Goal: Information Seeking & Learning: Learn about a topic

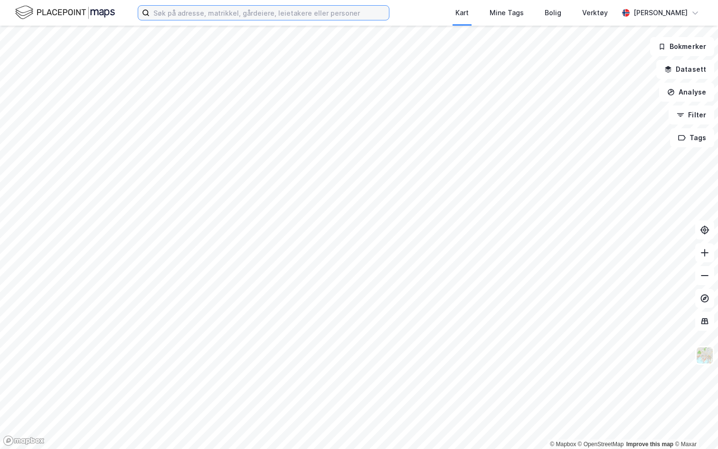
click at [189, 19] on input at bounding box center [269, 13] width 239 height 14
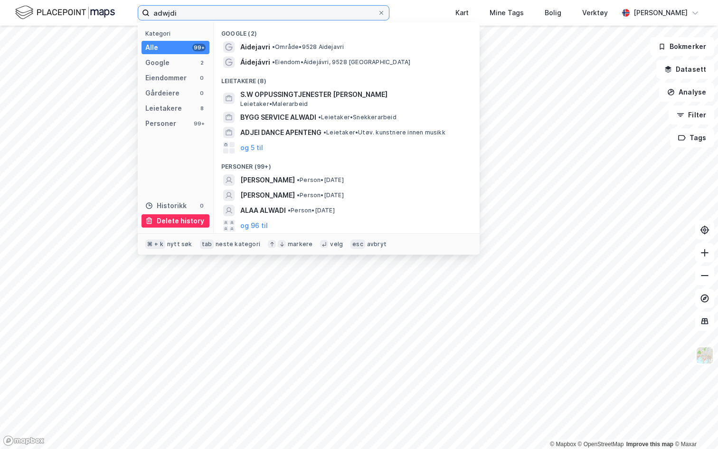
type input "adwjdi"
click at [174, 221] on div "Delete history" at bounding box center [180, 220] width 47 height 11
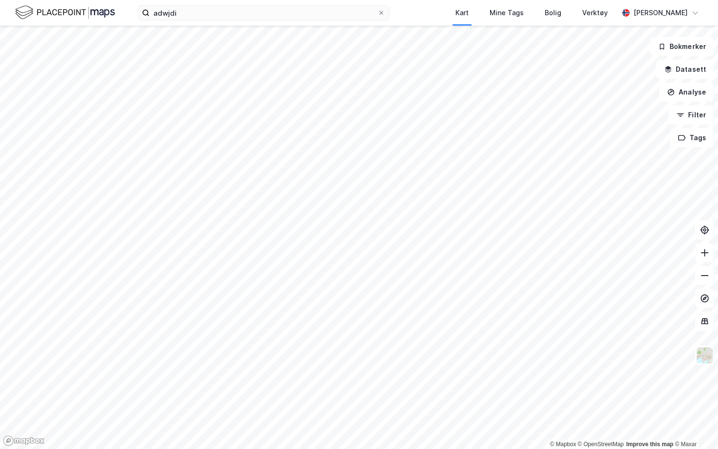
click at [407, 10] on div "adwjdi Kart Mine Tags Bolig Verktøy Andreas Vestadmin" at bounding box center [359, 13] width 718 height 26
click at [246, 18] on input "adwjdi" at bounding box center [264, 13] width 228 height 14
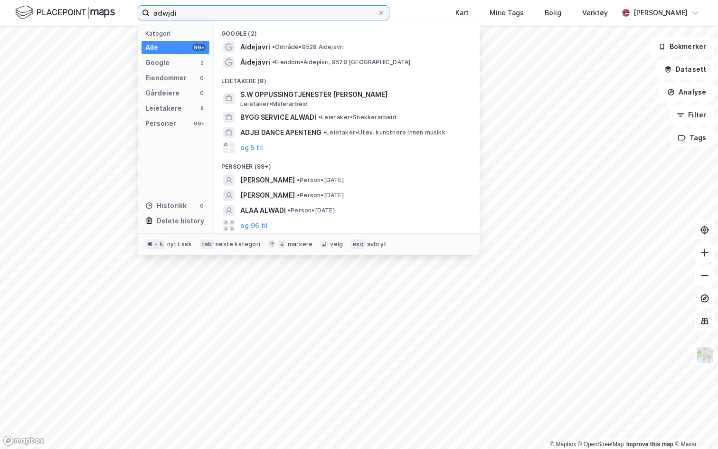
click at [246, 18] on input "adwjdi" at bounding box center [264, 13] width 228 height 14
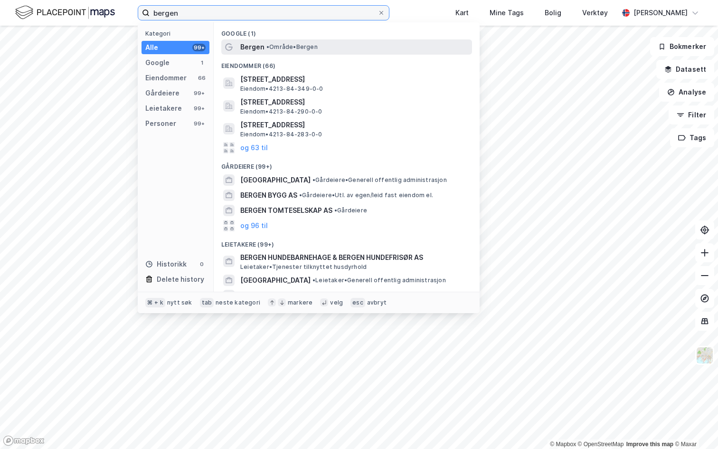
type input "bergen"
click at [264, 49] on div "Bergen • Område • Bergen" at bounding box center [355, 46] width 230 height 11
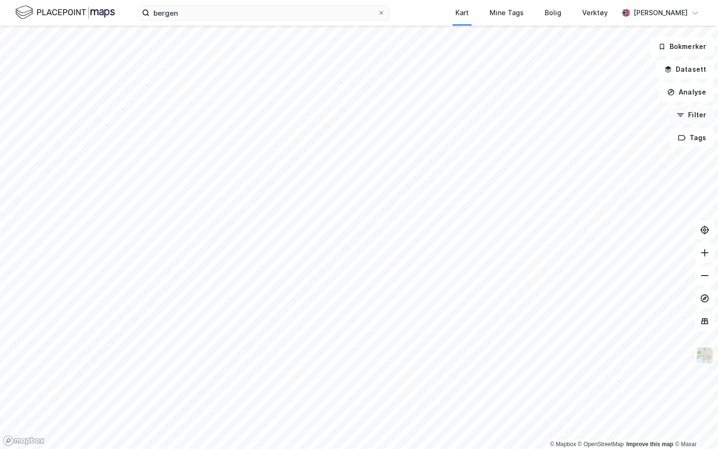
click at [680, 112] on icon "button" at bounding box center [681, 115] width 8 height 8
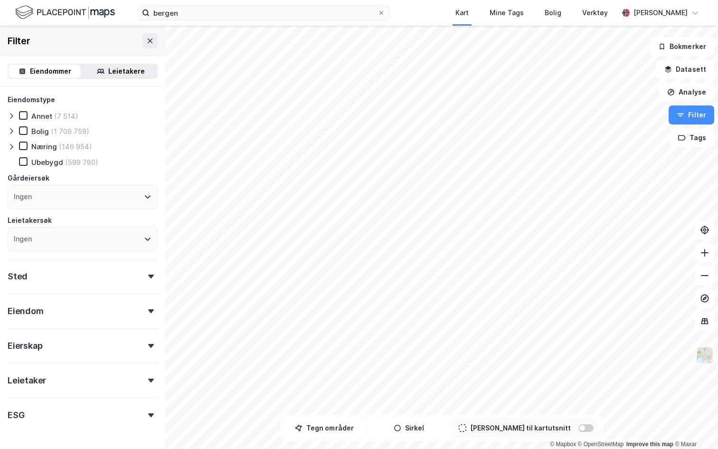
click at [579, 426] on div at bounding box center [582, 428] width 6 height 6
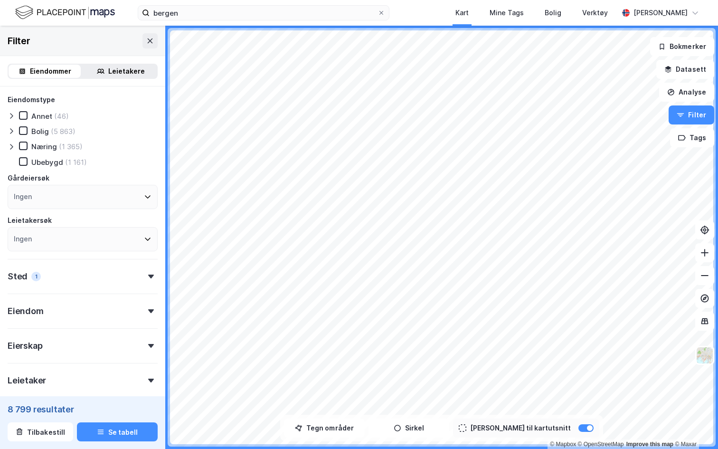
click at [11, 147] on icon at bounding box center [12, 147] width 8 height 8
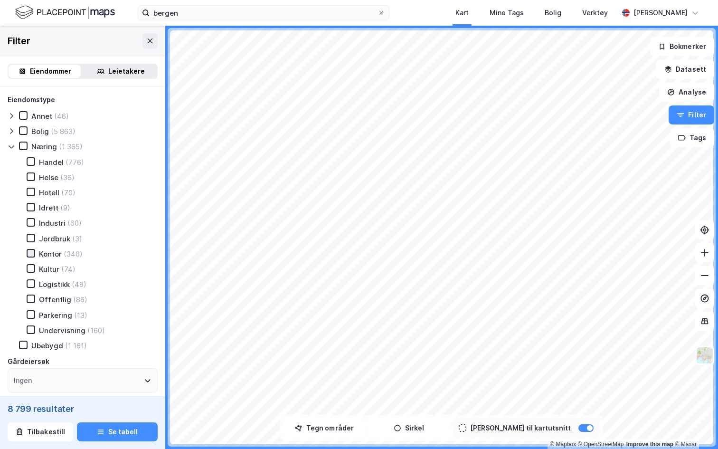
click at [30, 253] on icon at bounding box center [31, 253] width 7 height 7
click at [685, 75] on button "Datasett" at bounding box center [685, 69] width 58 height 19
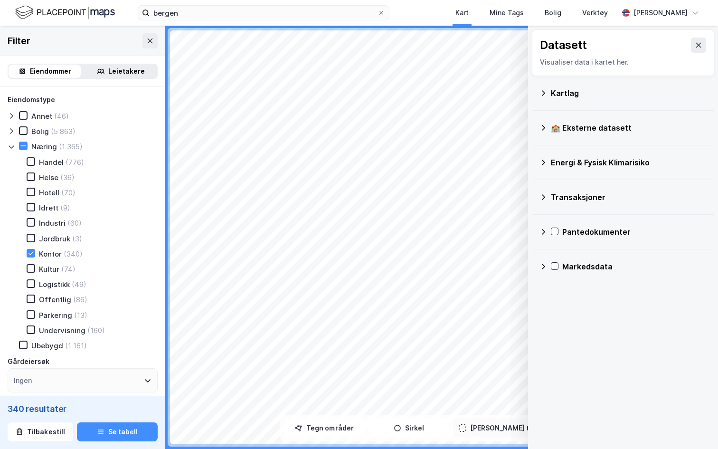
click at [612, 275] on div "Markedsdata" at bounding box center [622, 266] width 167 height 23
click at [603, 310] on div "Leiekontrakter" at bounding box center [641, 311] width 132 height 11
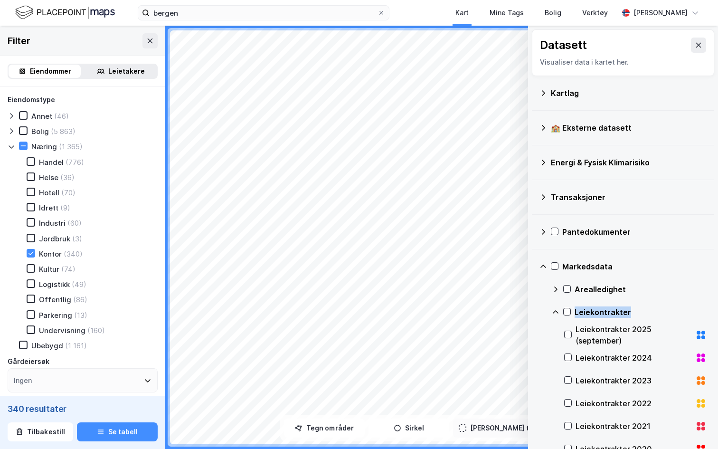
click at [603, 310] on div "Leiekontrakter" at bounding box center [641, 311] width 132 height 11
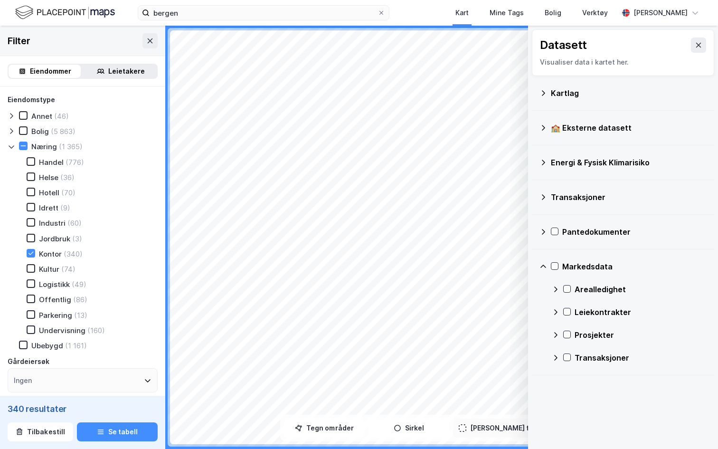
click at [600, 286] on div "Arealledighet" at bounding box center [641, 289] width 132 height 11
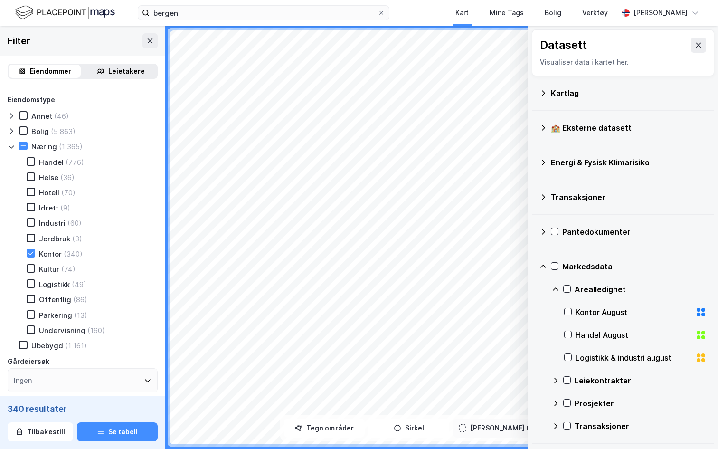
click at [618, 308] on div "Kontor August" at bounding box center [634, 311] width 116 height 11
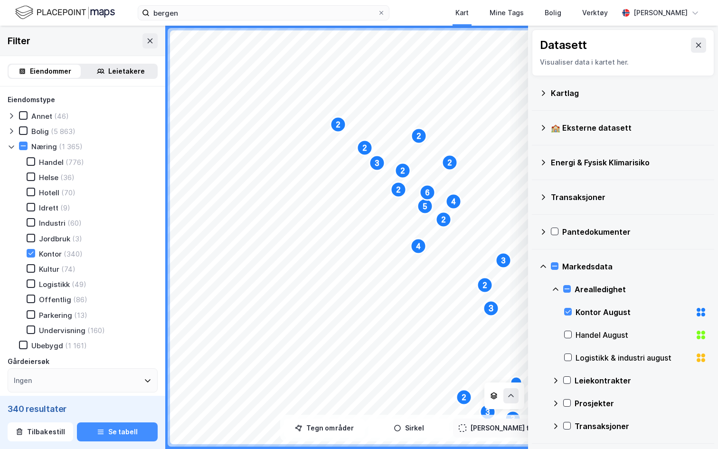
click at [599, 379] on div "Leiekontrakter" at bounding box center [641, 380] width 132 height 11
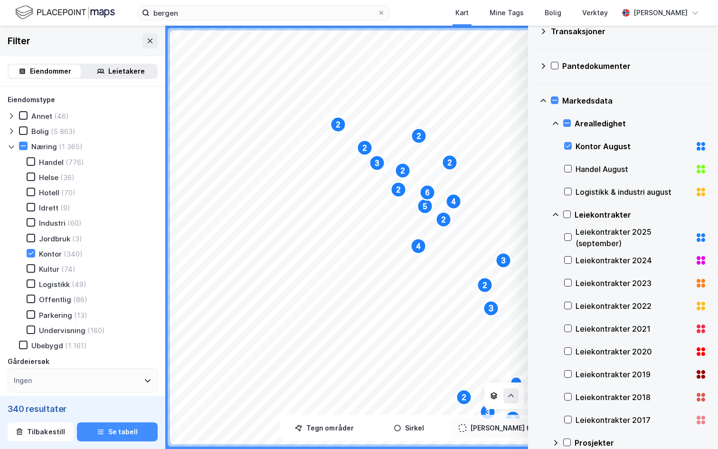
scroll to position [204, 0]
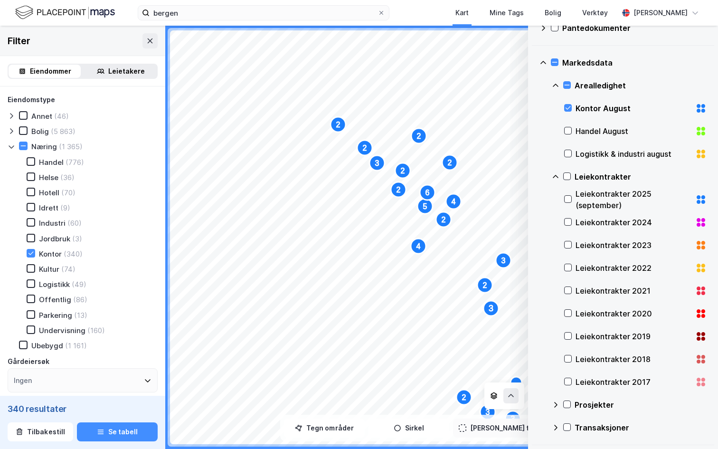
click at [600, 407] on div "Prosjekter" at bounding box center [641, 404] width 132 height 11
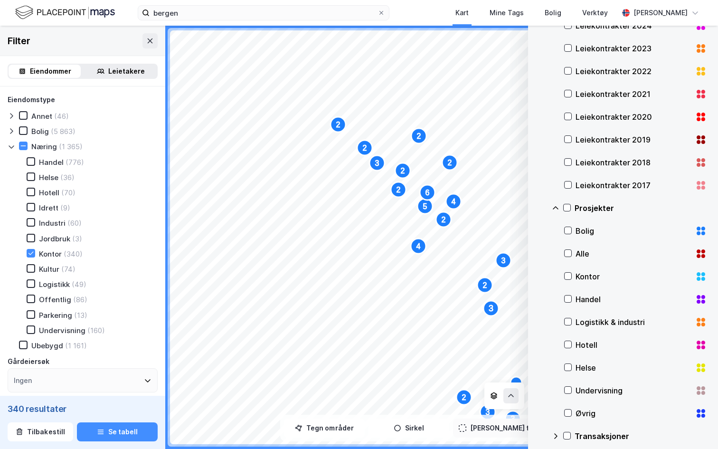
scroll to position [409, 0]
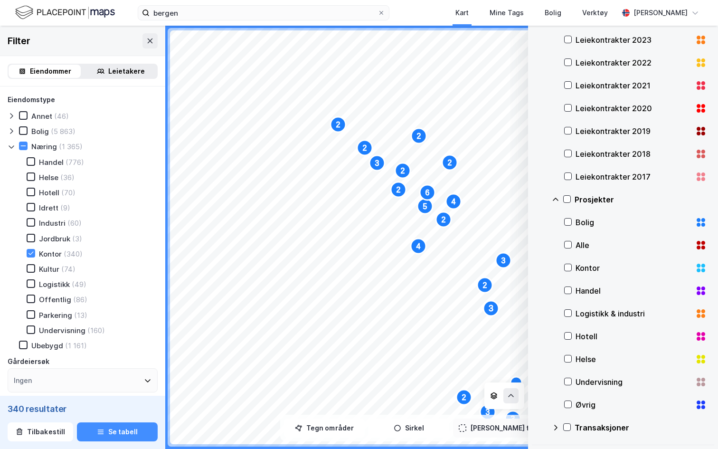
click at [607, 429] on div "Transaksjoner" at bounding box center [641, 427] width 132 height 11
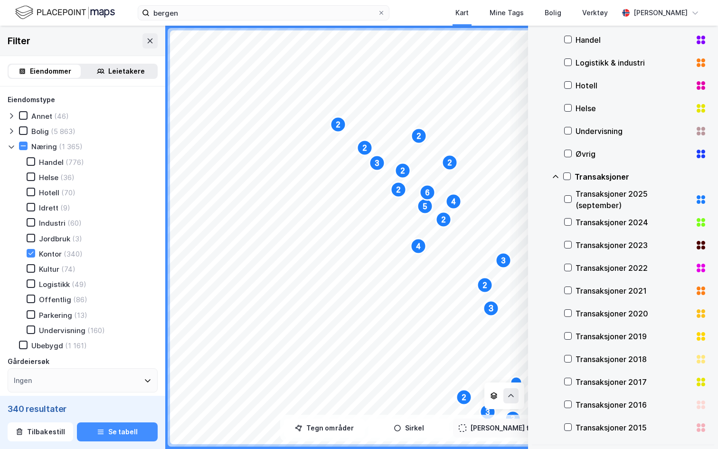
click at [581, 180] on div "Transaksjoner" at bounding box center [641, 176] width 132 height 11
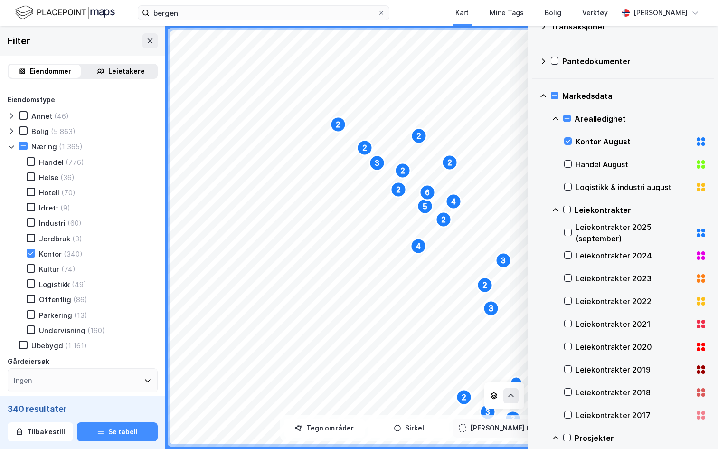
scroll to position [0, 0]
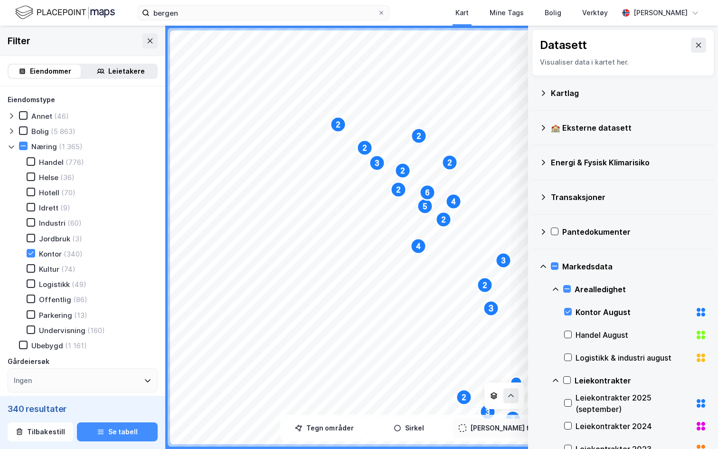
click at [570, 190] on div "Transaksjoner" at bounding box center [622, 197] width 167 height 23
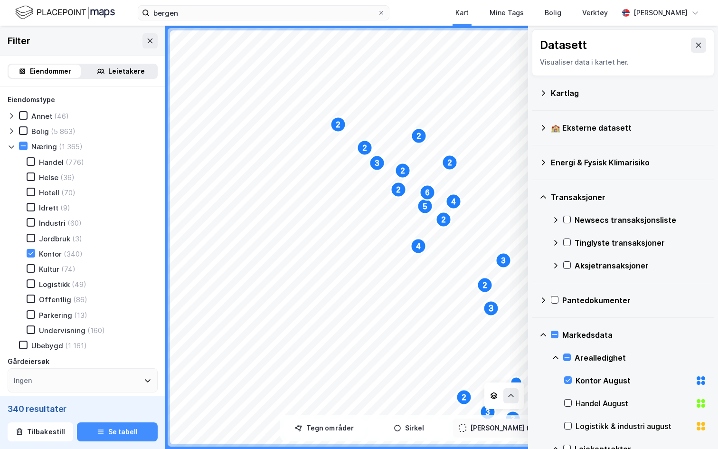
scroll to position [11, 0]
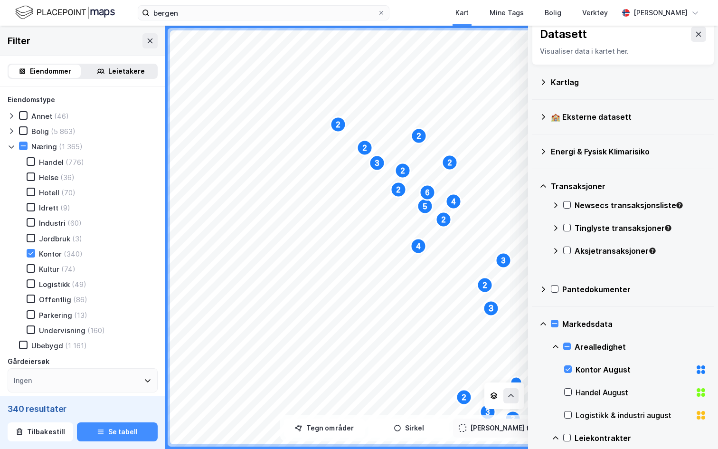
click at [558, 232] on div "Tinglyste transaksjoner" at bounding box center [629, 231] width 155 height 23
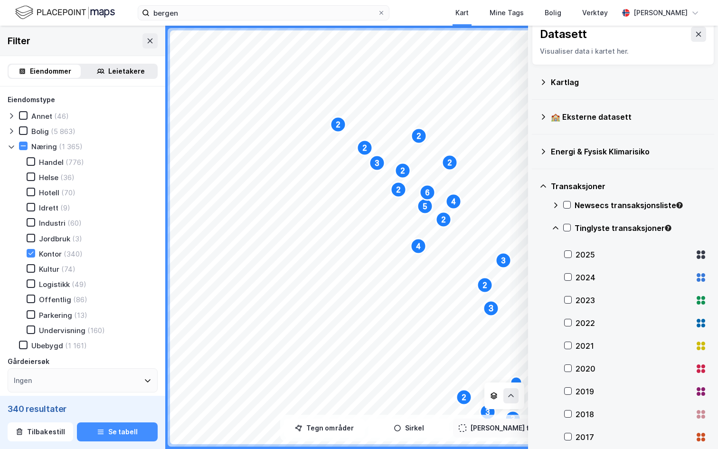
click at [558, 233] on div "Tinglyste transaksjoner" at bounding box center [629, 231] width 155 height 23
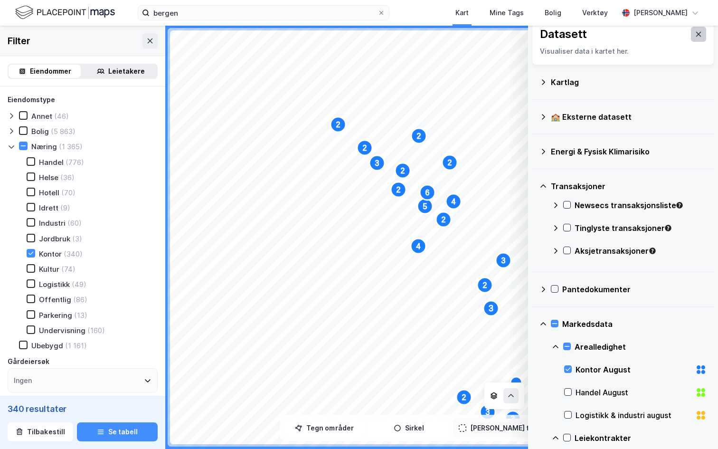
click at [691, 33] on button at bounding box center [698, 34] width 15 height 15
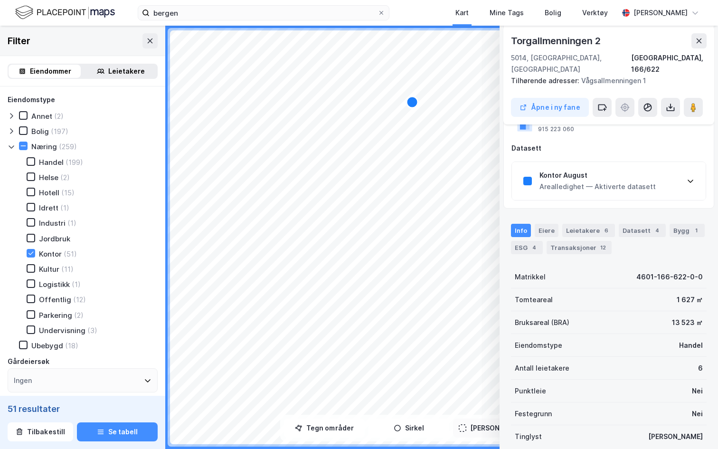
scroll to position [133, 0]
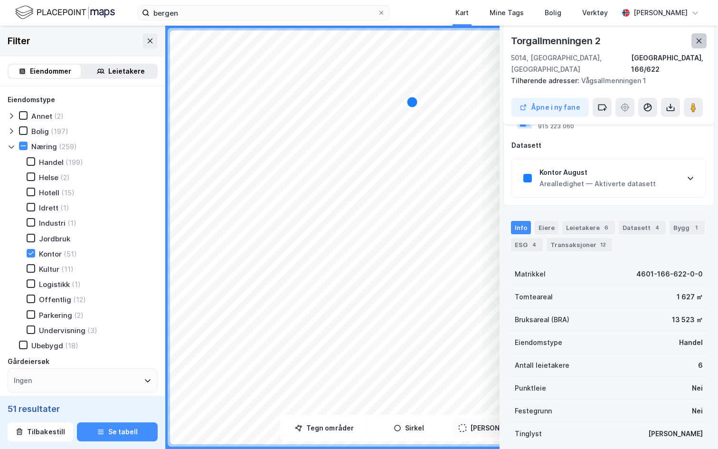
click at [698, 45] on button at bounding box center [698, 40] width 15 height 15
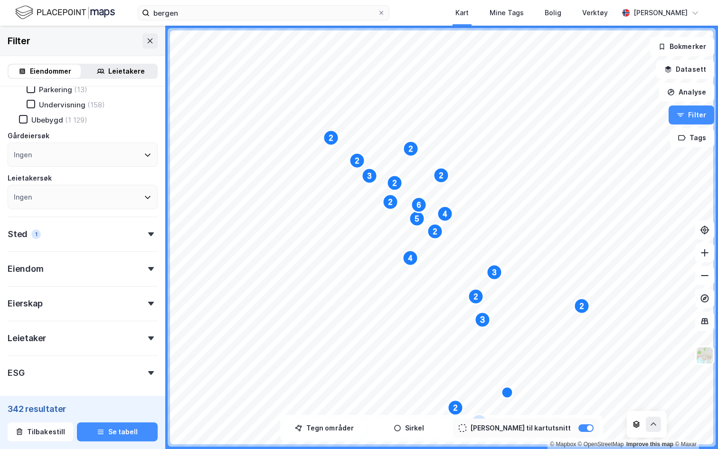
scroll to position [227, 0]
click at [40, 271] on div "Eiendom" at bounding box center [26, 267] width 36 height 11
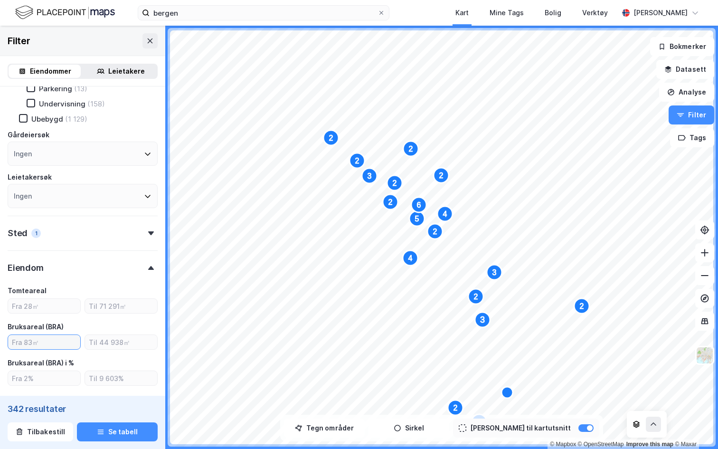
click at [58, 339] on input "number" at bounding box center [44, 342] width 72 height 14
type input "500"
type input "Inkluder (292)"
type input "5000"
type input "Inkluder (113)"
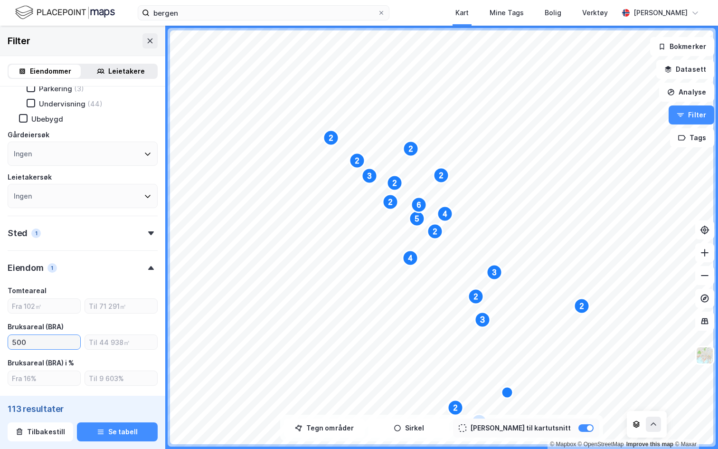
type input "500"
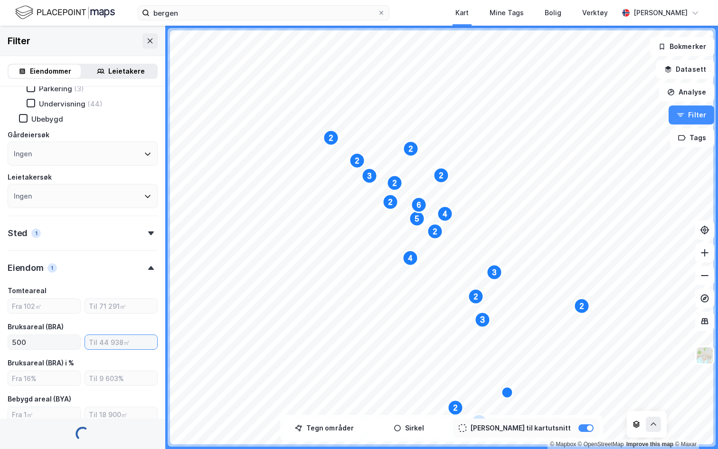
type input "Inkluder (292)"
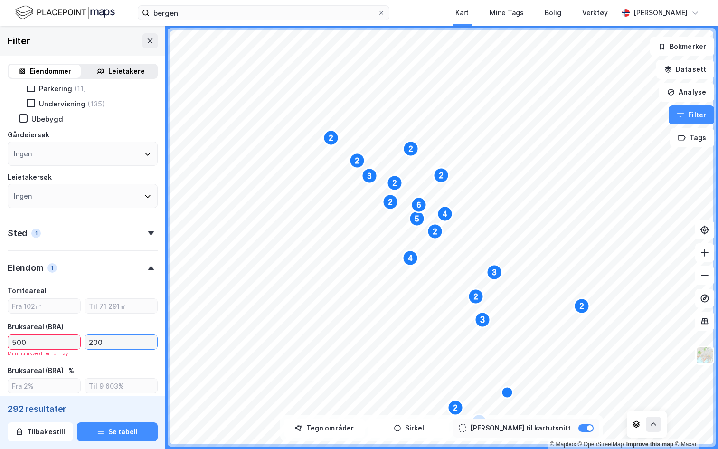
type input "2000"
type input "Inkluder (105)"
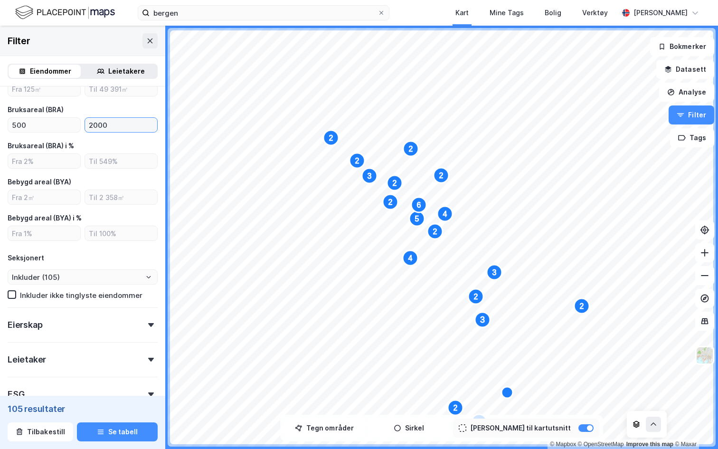
scroll to position [472, 0]
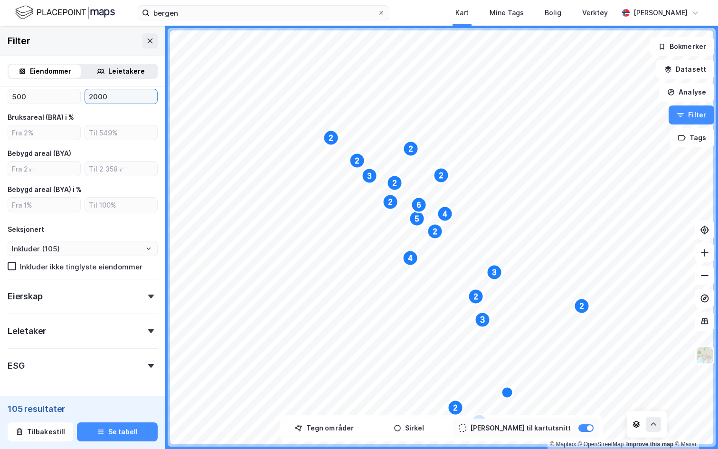
type input "2000"
click at [44, 299] on div "Eierskap" at bounding box center [83, 292] width 150 height 27
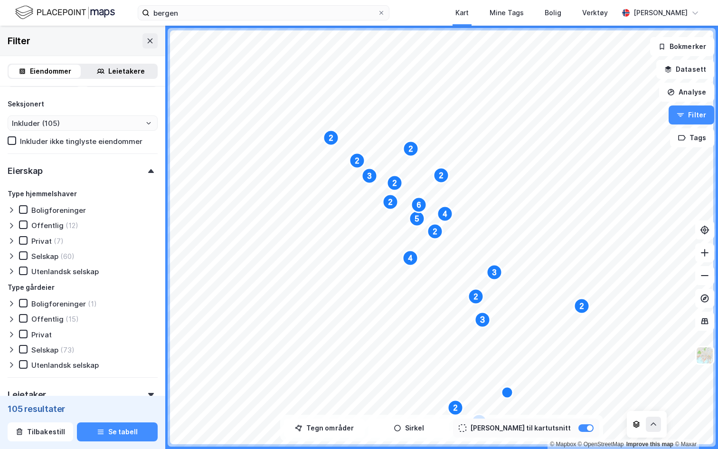
scroll to position [598, 0]
click at [23, 350] on icon at bounding box center [23, 348] width 5 height 3
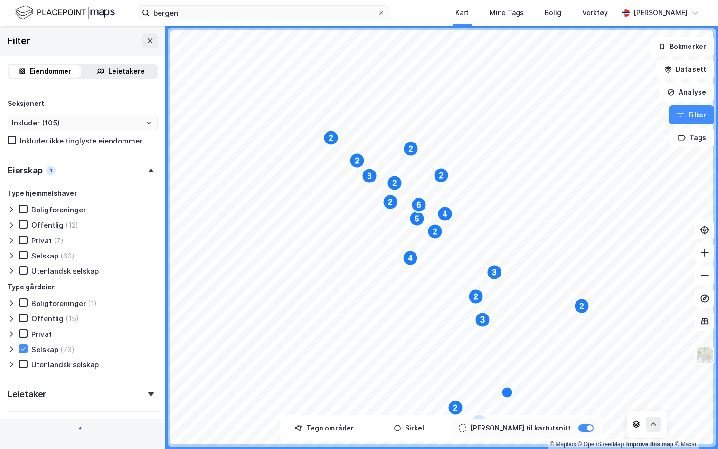
type input "Inkluder (72)"
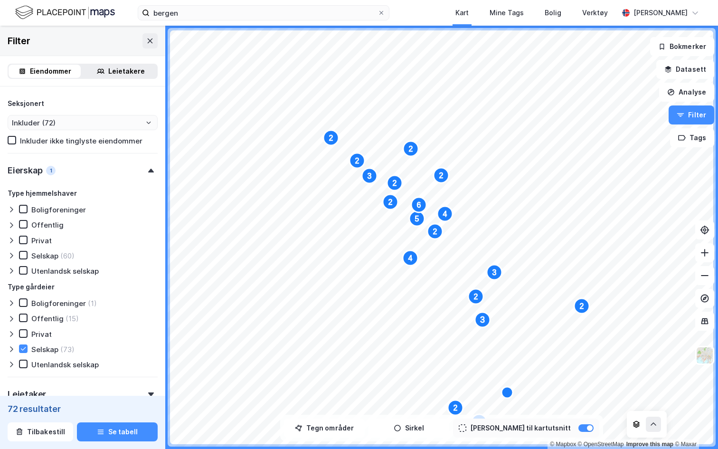
scroll to position [696, 0]
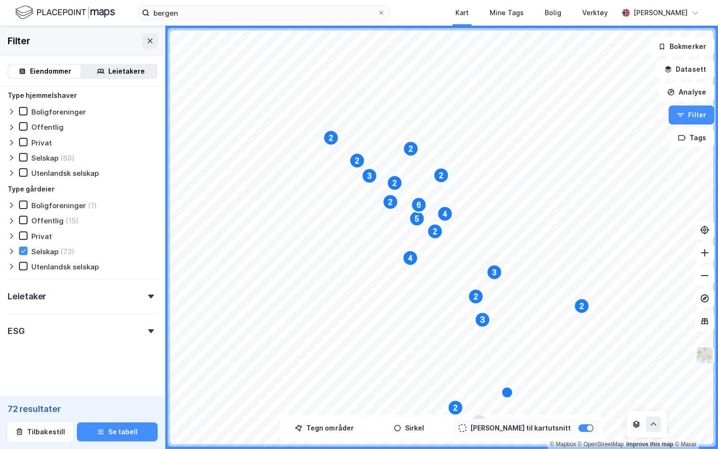
click at [46, 301] on div "Leietaker" at bounding box center [83, 292] width 150 height 27
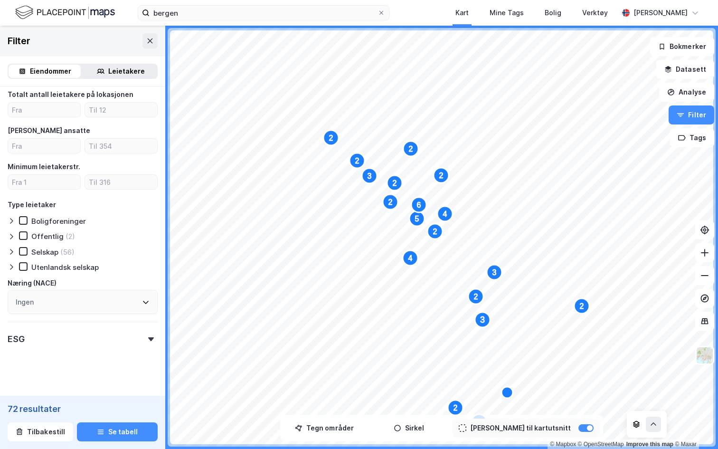
scroll to position [928, 0]
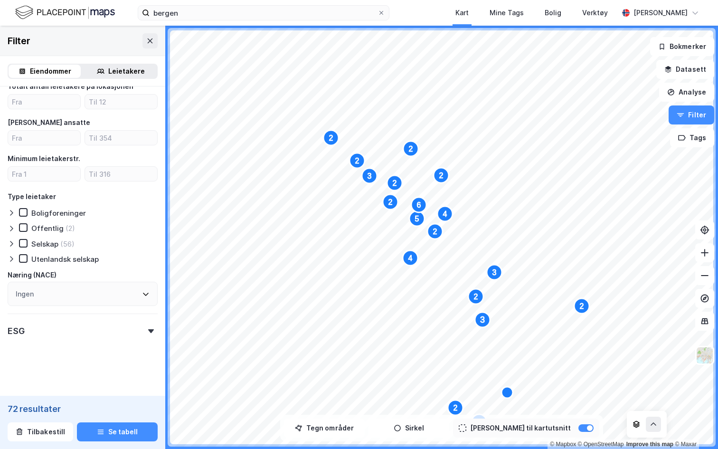
click at [57, 289] on div "Ingen" at bounding box center [83, 294] width 150 height 24
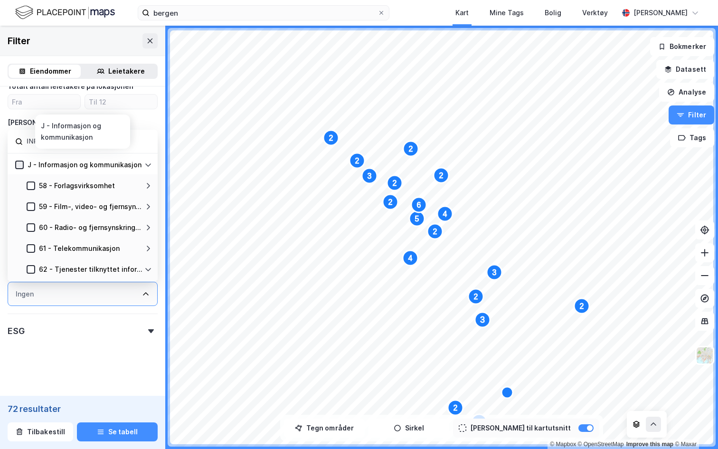
type input "INFO"
click at [17, 164] on icon at bounding box center [19, 164] width 5 height 3
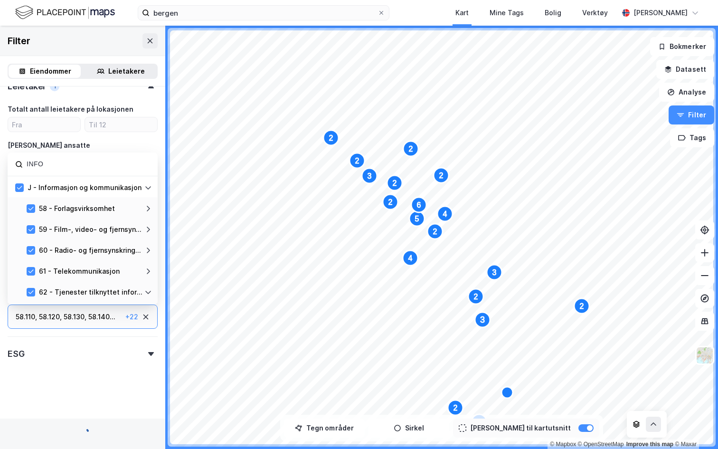
type input "Inkluder (14)"
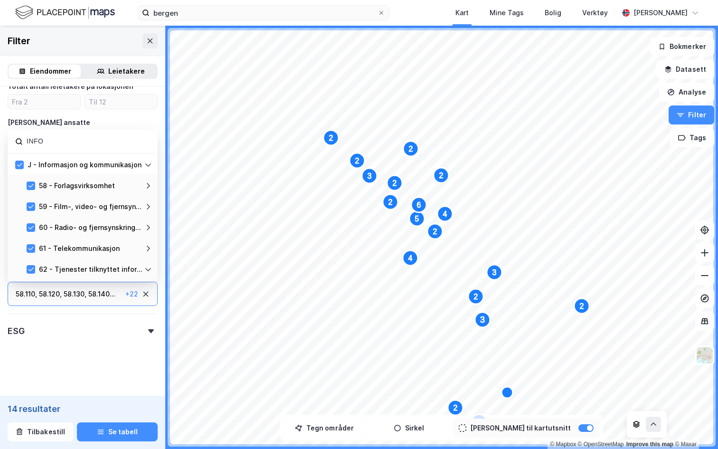
scroll to position [928, 0]
click at [104, 432] on button "Se tabell" at bounding box center [117, 431] width 81 height 19
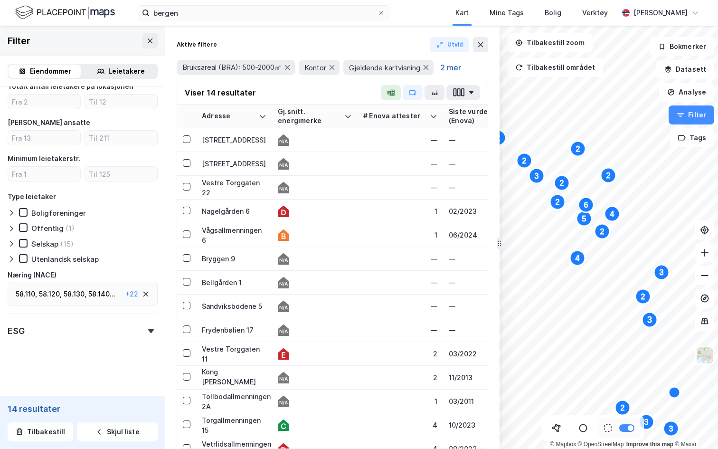
click at [449, 63] on button "2 mer" at bounding box center [450, 67] width 27 height 12
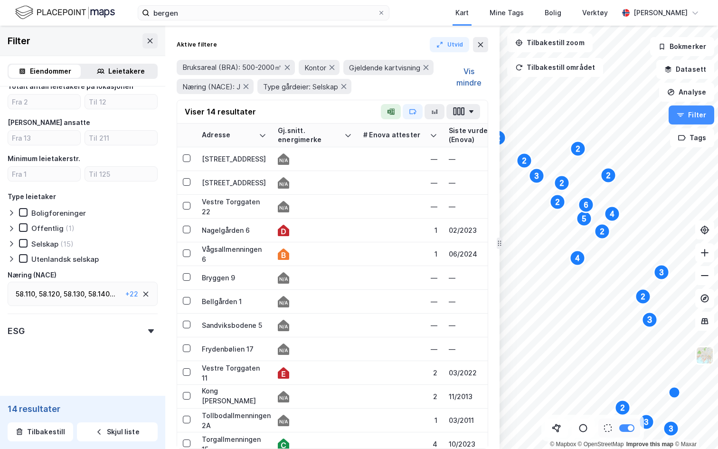
click at [456, 68] on button "Vis mindre" at bounding box center [468, 77] width 39 height 34
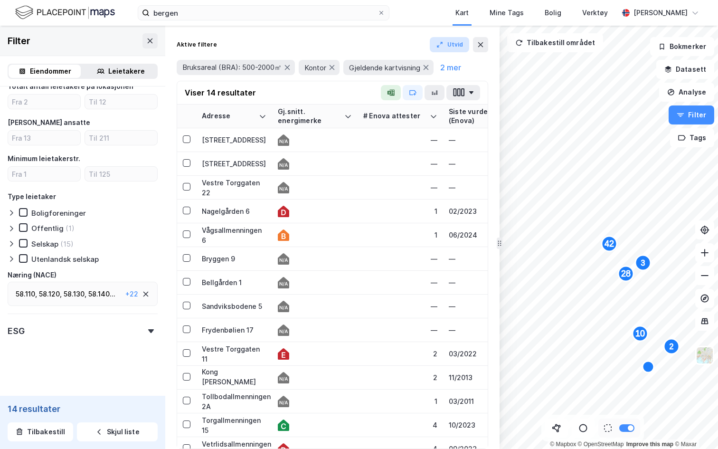
click at [449, 45] on button "Utvid" at bounding box center [450, 44] width 40 height 15
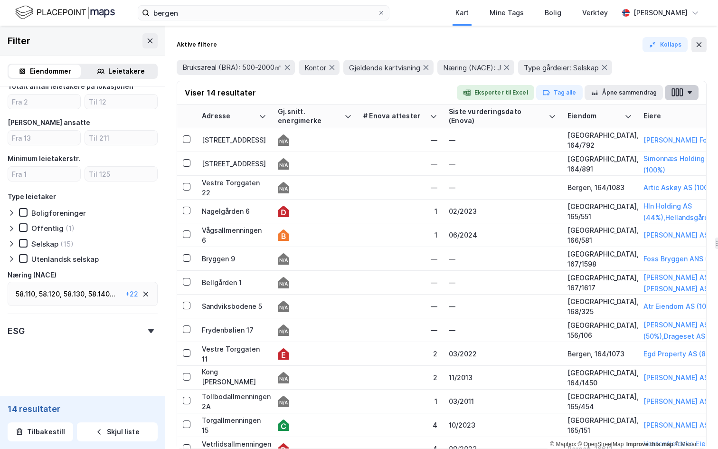
click at [684, 90] on button "button" at bounding box center [682, 92] width 34 height 15
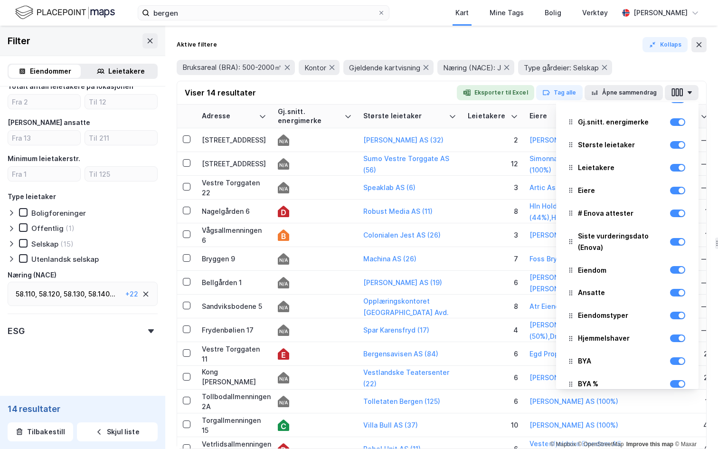
scroll to position [26, 0]
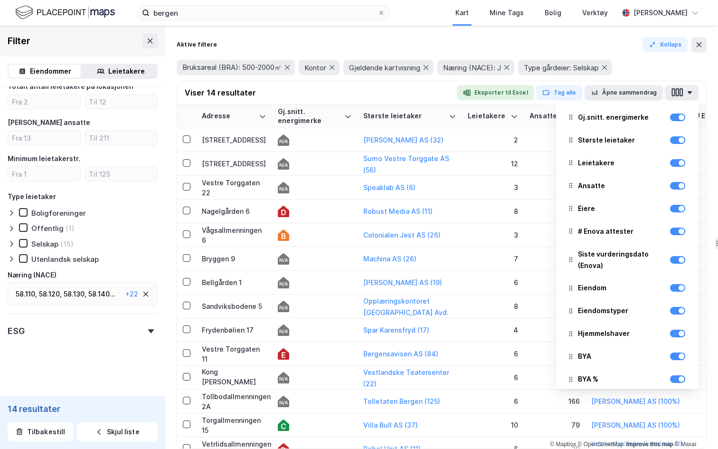
click at [411, 98] on div "Viser 14 resultater Eksporter til Excel Tag alle Åpne sammendrag Adresse Gj.sni…" at bounding box center [441, 92] width 529 height 23
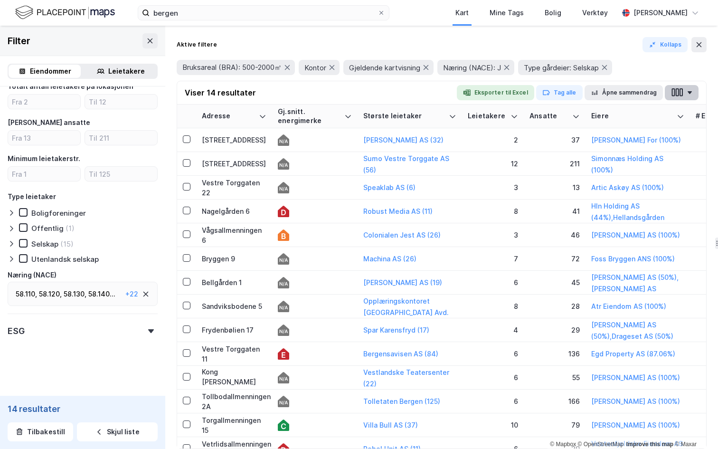
click at [682, 88] on icon "button" at bounding box center [677, 92] width 12 height 10
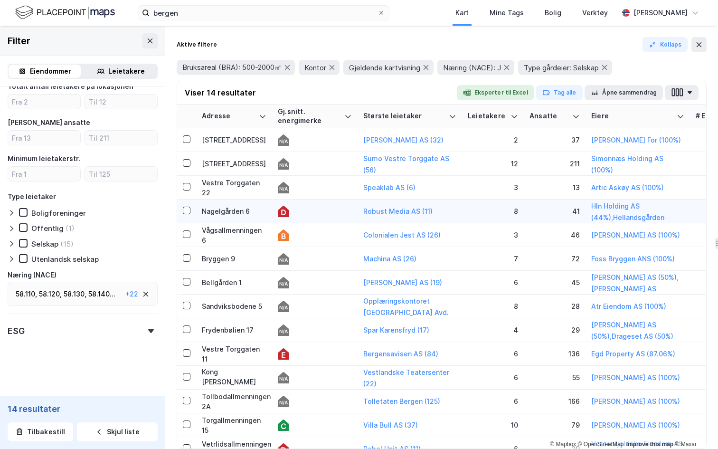
click at [247, 217] on td "Nagelgården 6" at bounding box center [234, 211] width 76 height 24
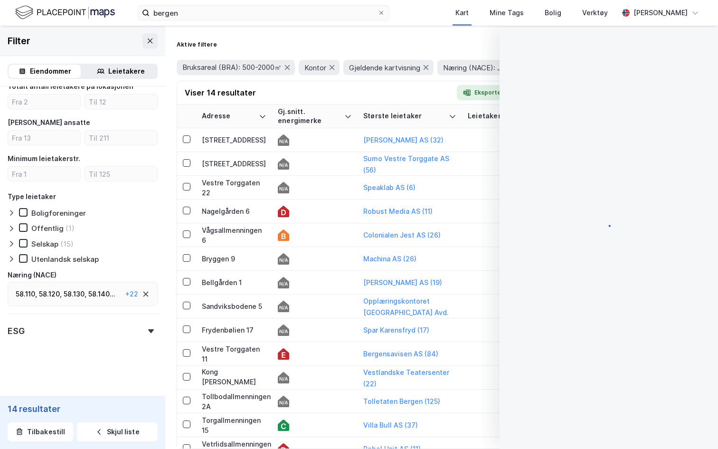
scroll to position [133, 0]
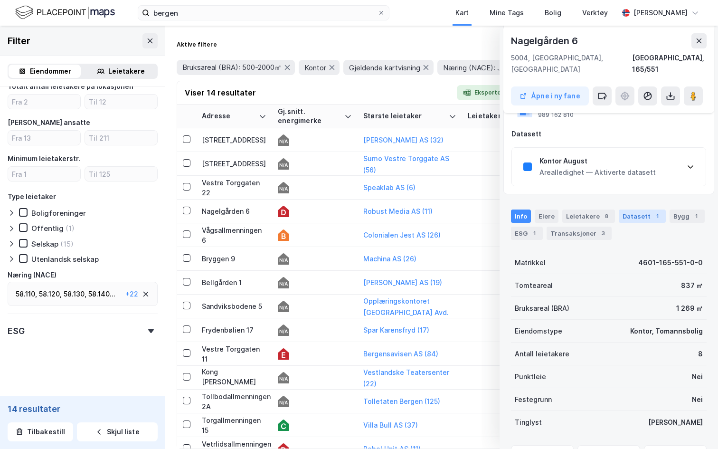
click at [653, 211] on div "1" at bounding box center [657, 215] width 9 height 9
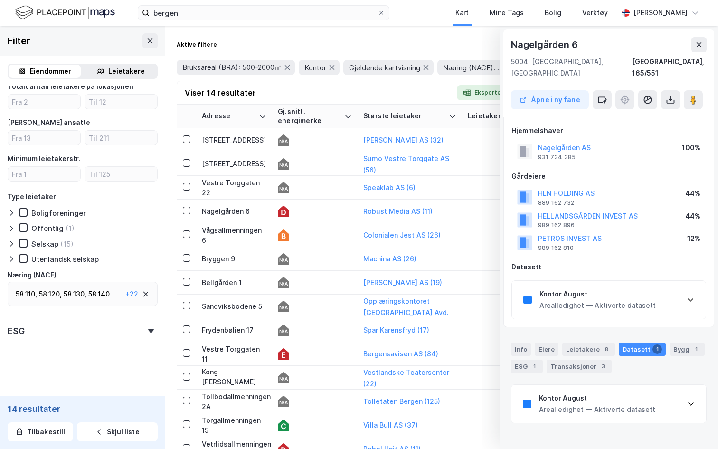
scroll to position [0, 0]
click at [594, 288] on div "Kontor August" at bounding box center [597, 293] width 116 height 11
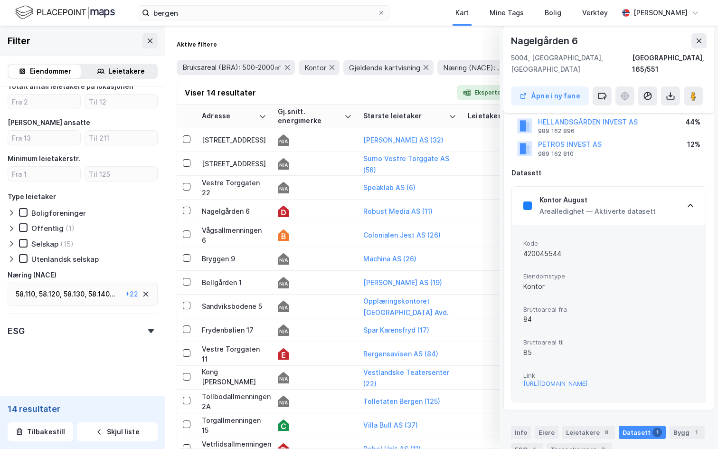
scroll to position [92, 0]
click at [697, 35] on button at bounding box center [698, 40] width 15 height 15
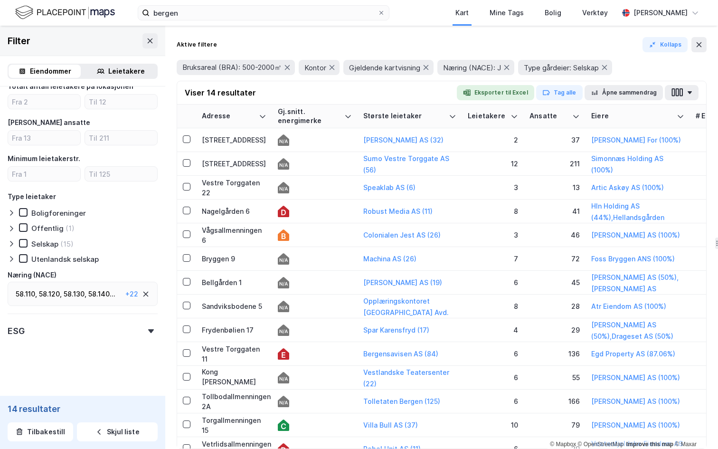
click at [136, 36] on div "Filter" at bounding box center [82, 41] width 165 height 30
click at [147, 37] on icon at bounding box center [150, 41] width 8 height 8
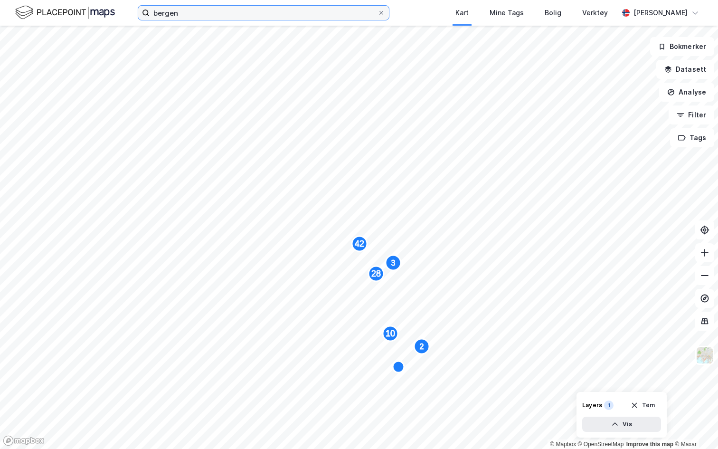
click at [206, 8] on input "bergen" at bounding box center [264, 13] width 228 height 14
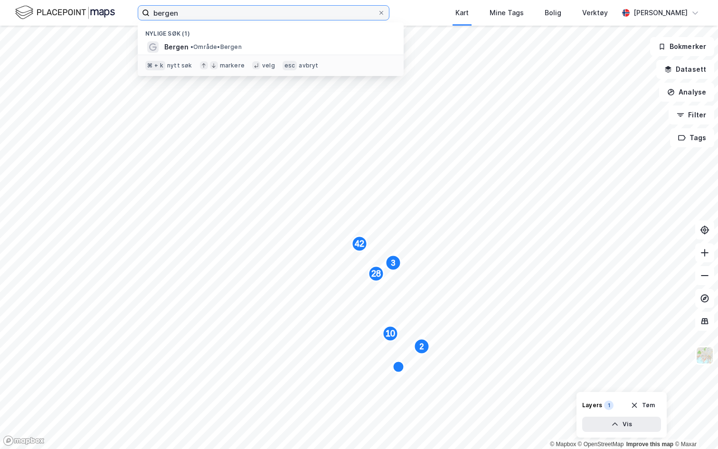
click at [206, 8] on input "bergen" at bounding box center [264, 13] width 228 height 14
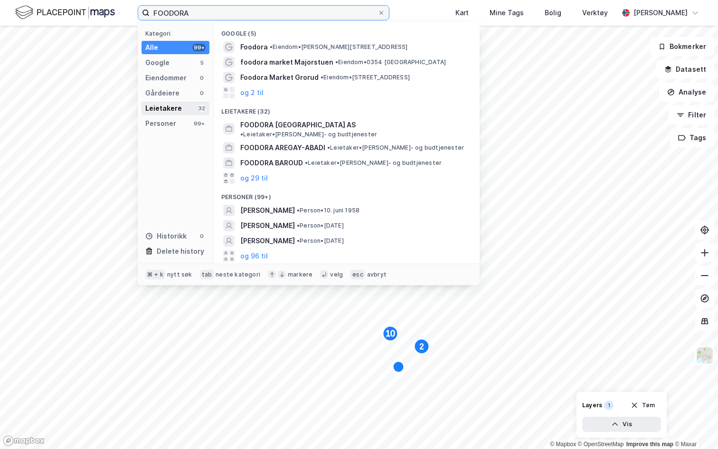
type input "FOODORA"
click at [193, 107] on div "Leietakere 32" at bounding box center [176, 108] width 68 height 13
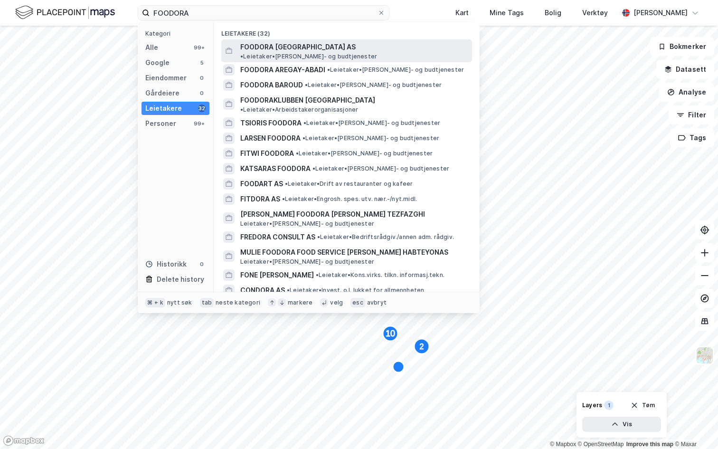
click at [262, 51] on span "FOODORA NORWAY AS" at bounding box center [297, 46] width 115 height 11
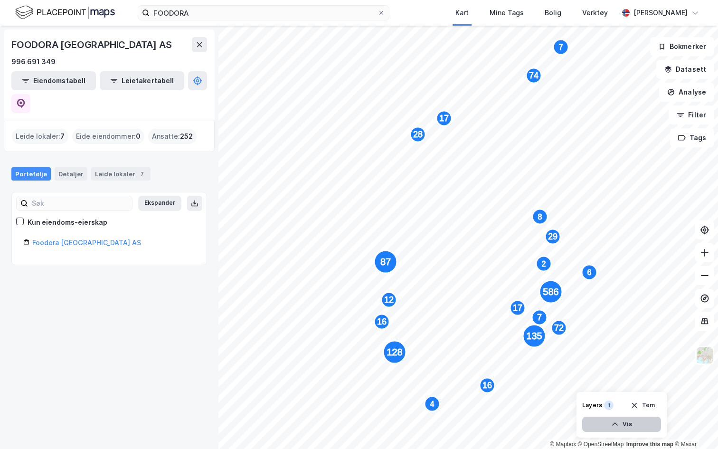
click at [640, 427] on button "Vis" at bounding box center [621, 423] width 79 height 15
click at [611, 404] on button at bounding box center [617, 403] width 15 height 15
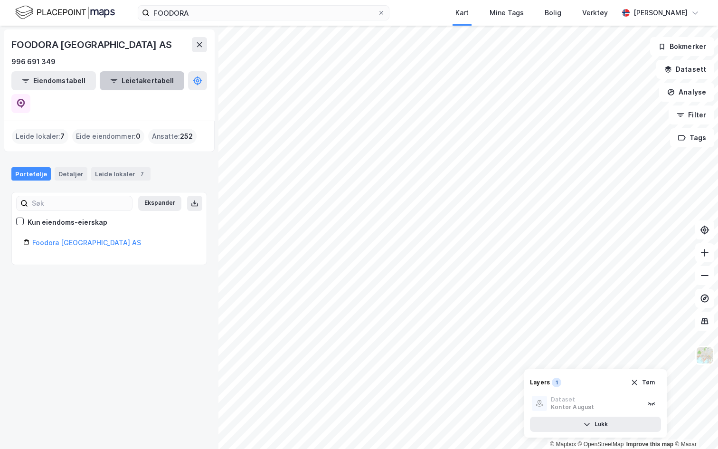
click at [110, 84] on icon "button" at bounding box center [114, 81] width 8 height 8
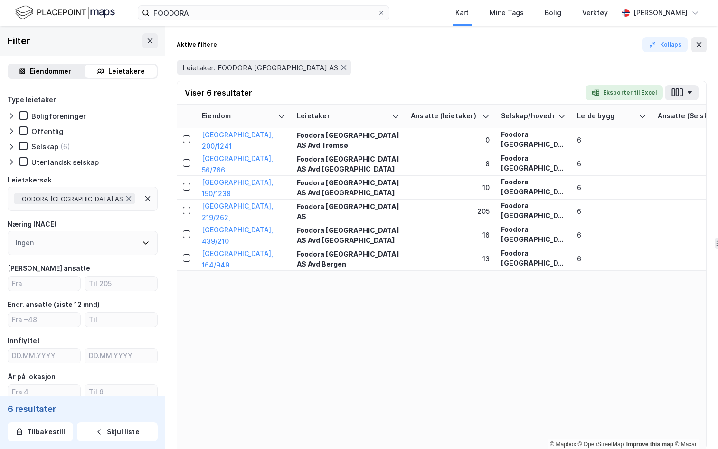
click at [675, 84] on div "Viser 6 resultater Eksporter til Excel" at bounding box center [441, 92] width 529 height 23
click at [677, 92] on icon "button" at bounding box center [677, 92] width 12 height 10
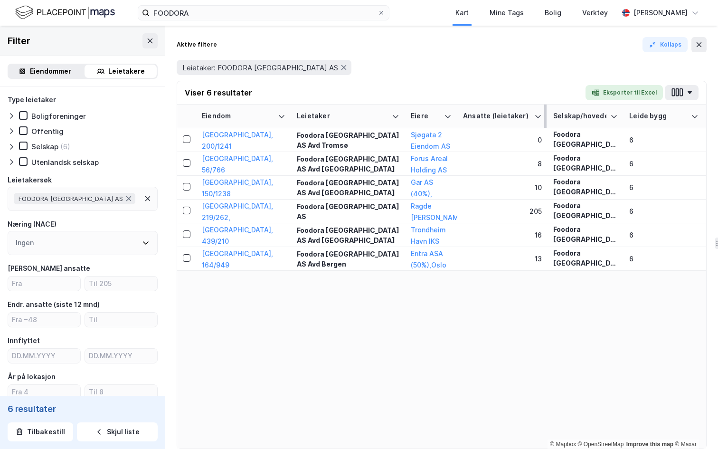
drag, startPoint x: 453, startPoint y: 115, endPoint x: 498, endPoint y: 115, distance: 45.1
click at [501, 115] on tr "Eiendom Leietaker Eiere Ansatte (leietaker) Selskap/hovedenhet Leide bygg Ansat…" at bounding box center [441, 116] width 529 height 24
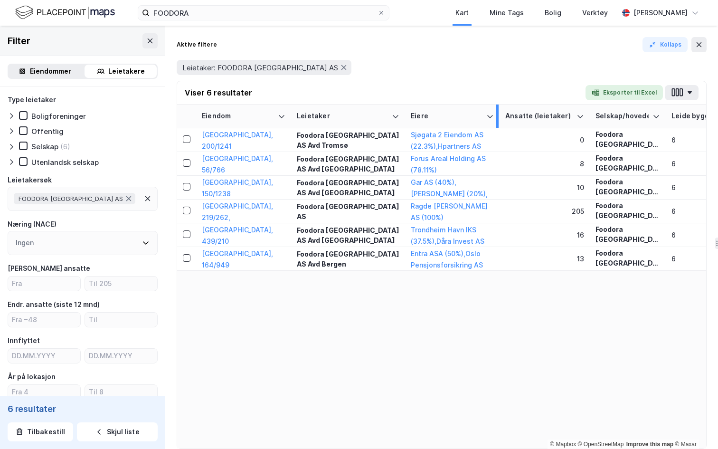
click at [497, 113] on div at bounding box center [497, 115] width 2 height 23
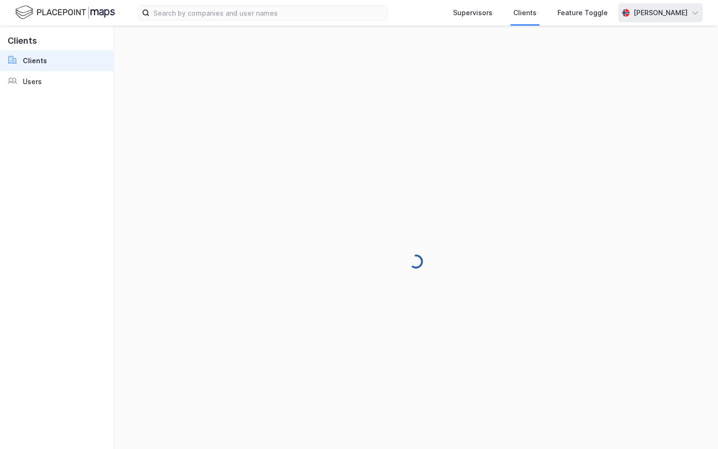
click at [648, 14] on div "[PERSON_NAME]" at bounding box center [661, 12] width 54 height 11
click at [637, 66] on div "Logg ut" at bounding box center [640, 58] width 123 height 23
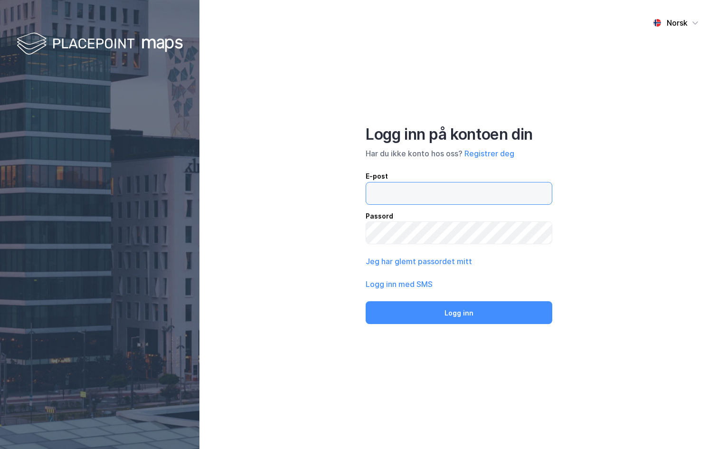
click at [489, 182] on input "email" at bounding box center [459, 193] width 186 height 22
type input "andreas+admin@newsecmaps.com"
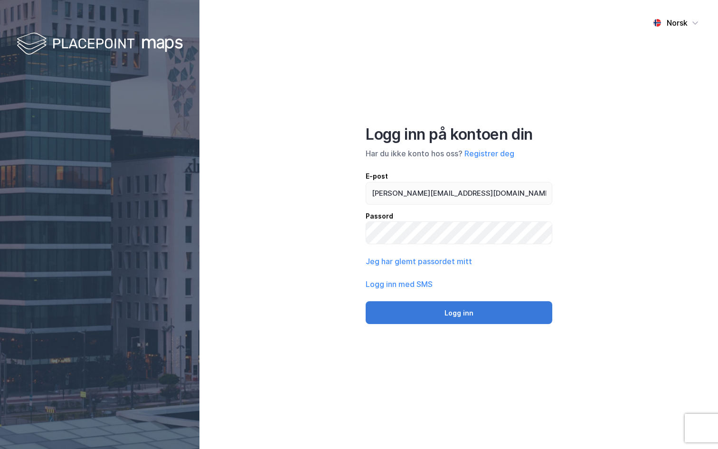
click at [450, 307] on button "Logg inn" at bounding box center [459, 312] width 187 height 23
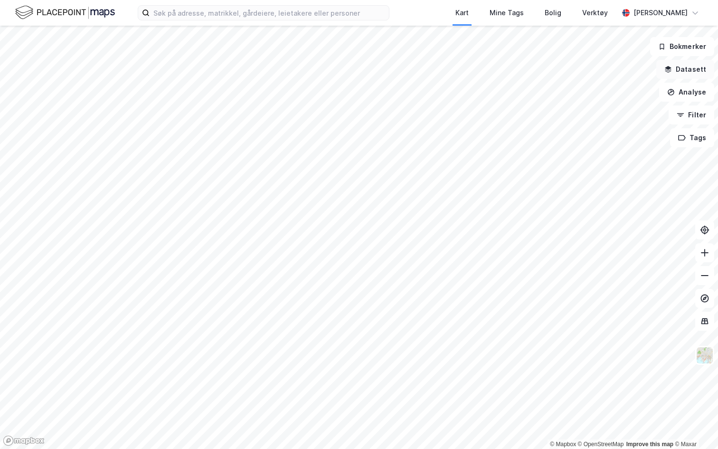
click at [696, 68] on button "Datasett" at bounding box center [685, 69] width 58 height 19
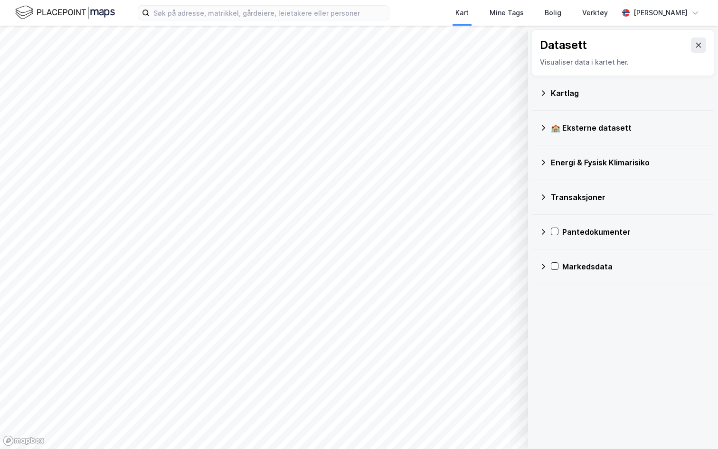
click at [588, 94] on div "Kartlag" at bounding box center [629, 92] width 156 height 11
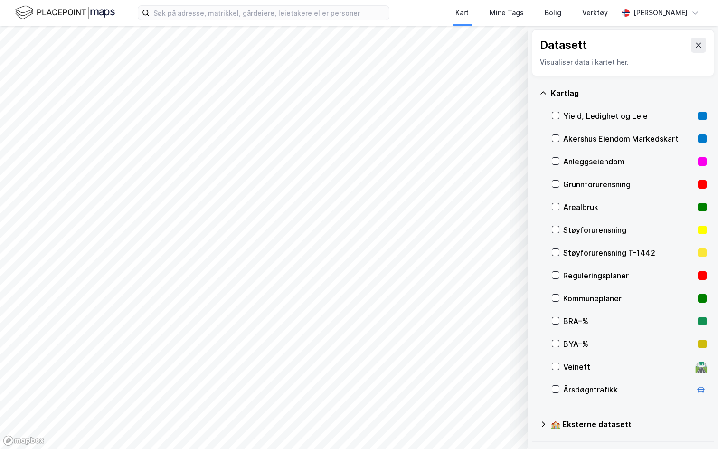
click at [584, 119] on div "Yield, Ledighet og Leie" at bounding box center [628, 115] width 131 height 11
click at [700, 44] on icon at bounding box center [698, 45] width 5 height 5
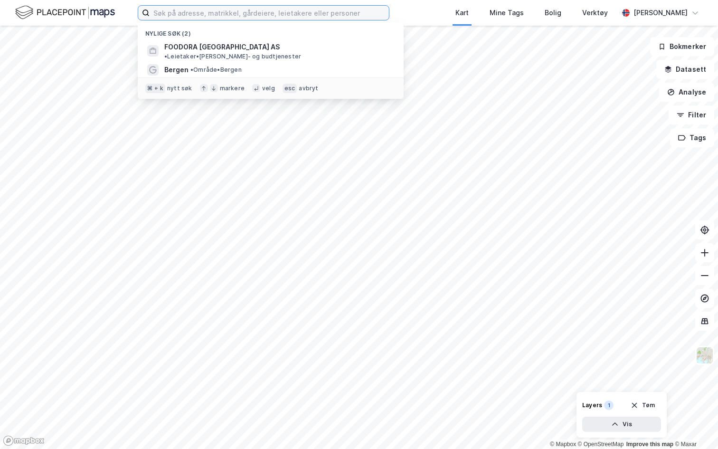
click at [247, 12] on input at bounding box center [269, 13] width 239 height 14
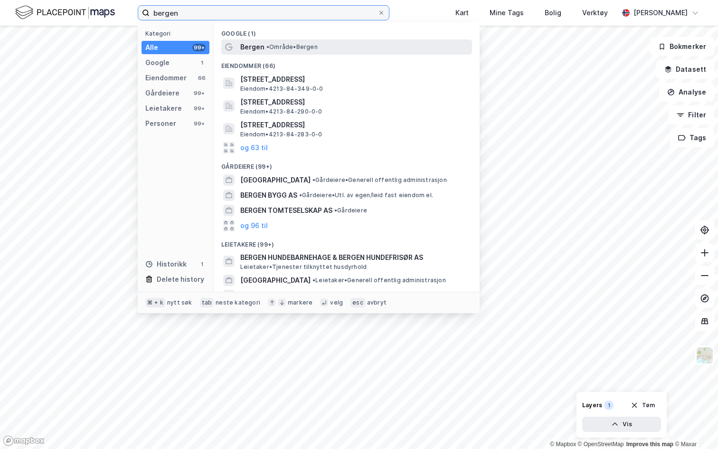
type input "bergen"
click at [298, 48] on span "• Område • Bergen" at bounding box center [291, 47] width 51 height 8
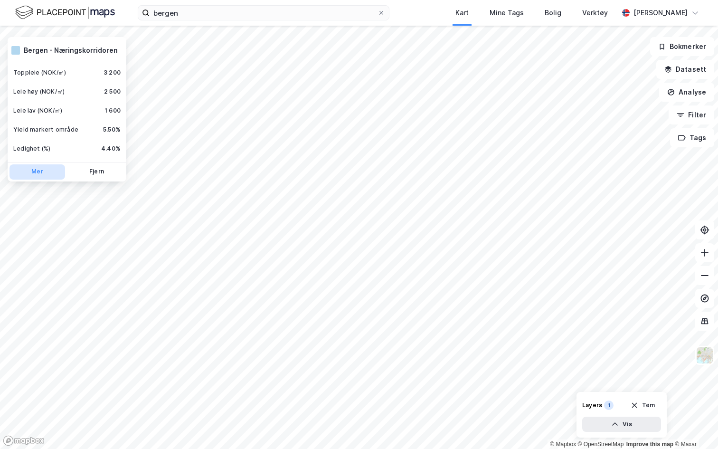
click at [39, 176] on button "Mer" at bounding box center [37, 171] width 56 height 15
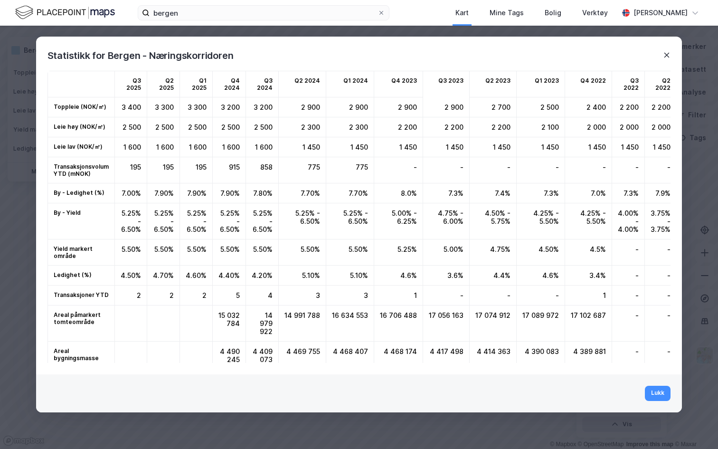
click at [665, 57] on icon at bounding box center [666, 55] width 5 height 5
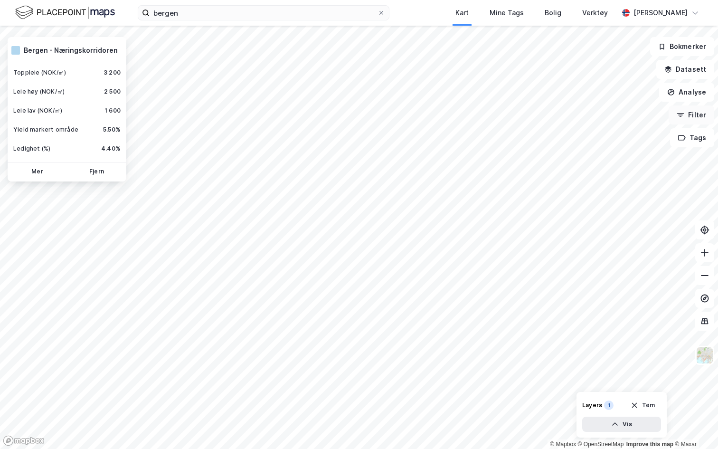
click at [684, 116] on icon "button" at bounding box center [681, 115] width 8 height 8
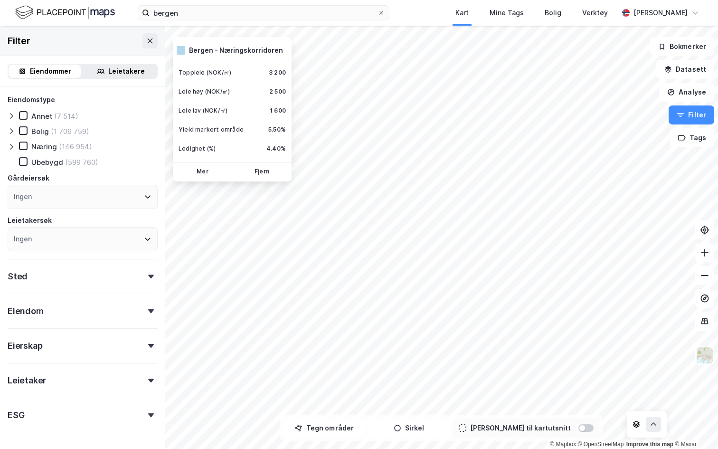
click at [111, 71] on div "Leietakere" at bounding box center [126, 71] width 37 height 11
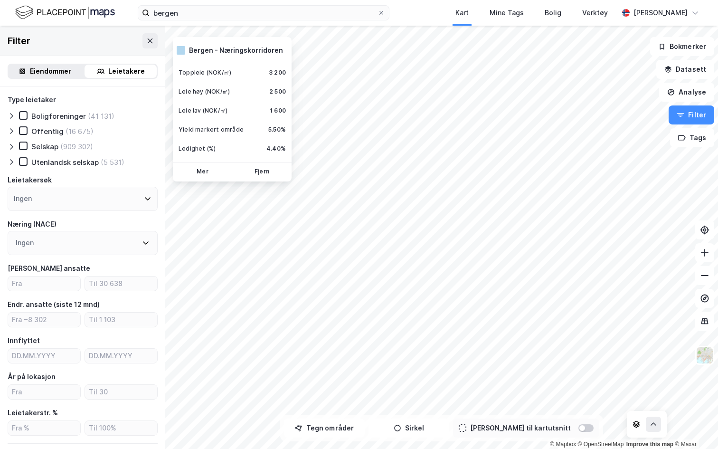
click at [397, 18] on div "bergen Kart Mine Tags Bolig Verktøy Andreas Vestadmin" at bounding box center [359, 13] width 718 height 26
click at [699, 68] on button "Datasett" at bounding box center [685, 69] width 58 height 19
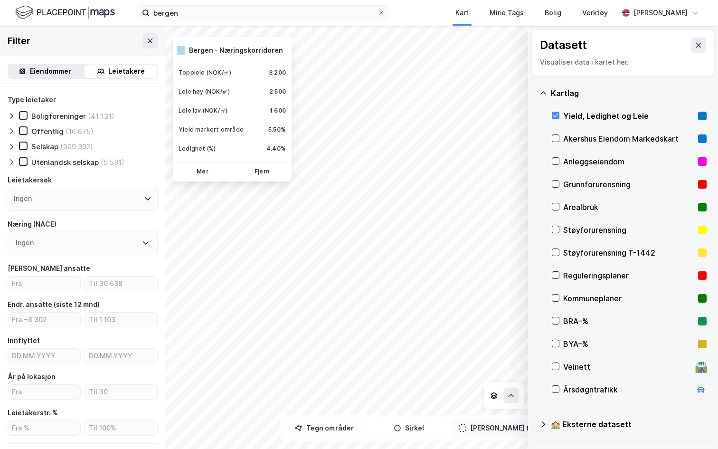
scroll to position [135, 0]
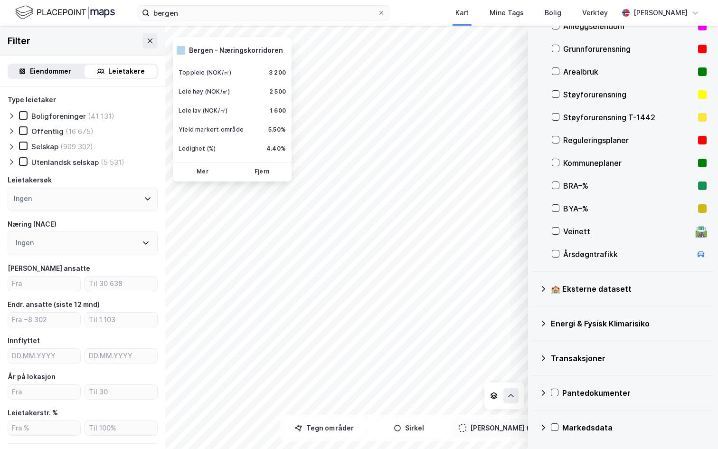
click at [591, 429] on div "Markedsdata" at bounding box center [634, 427] width 144 height 11
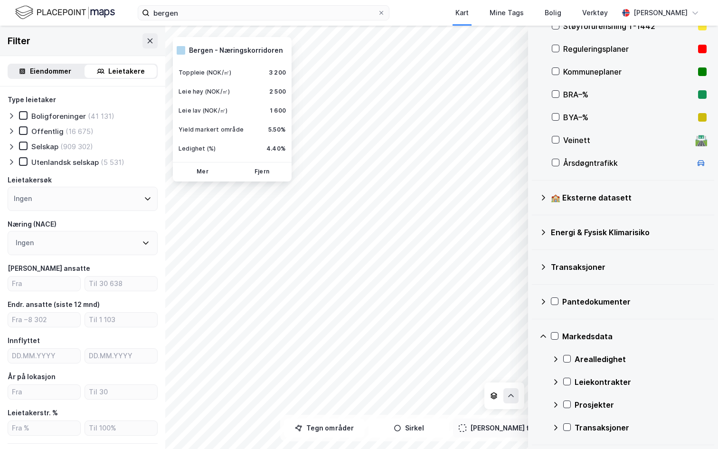
click at [593, 380] on div "Leiekontrakter" at bounding box center [641, 381] width 132 height 11
click at [142, 46] on div "Filter" at bounding box center [82, 41] width 165 height 30
click at [147, 46] on button at bounding box center [149, 40] width 15 height 15
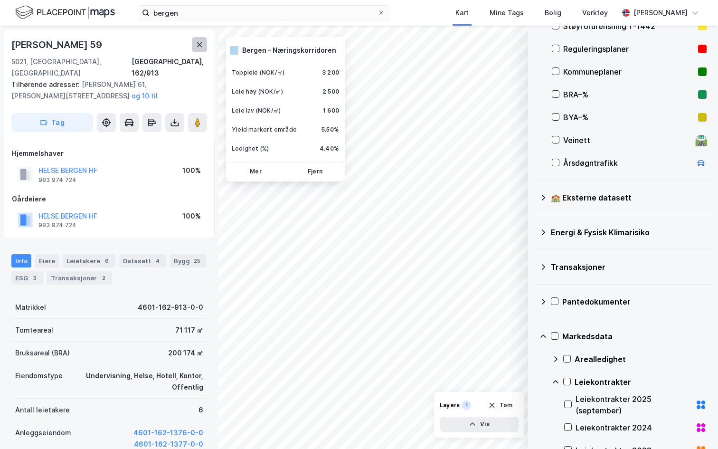
click at [199, 45] on icon at bounding box center [200, 45] width 8 height 8
